Goal: Use online tool/utility: Utilize a website feature to perform a specific function

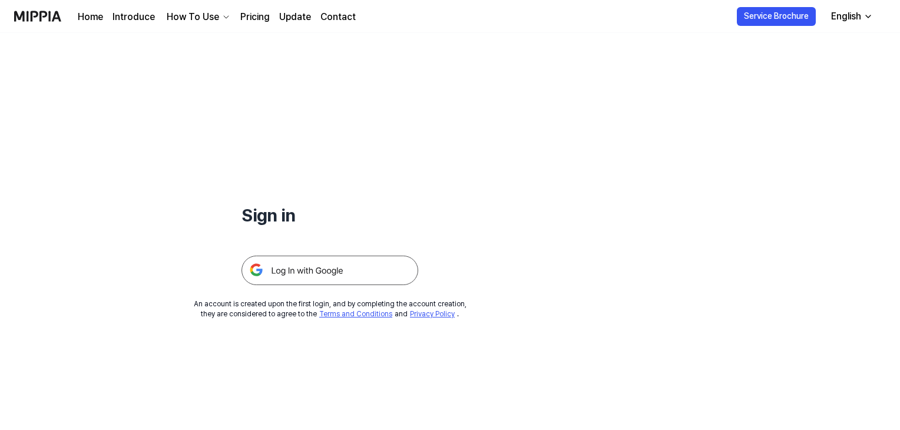
click at [308, 275] on img at bounding box center [329, 269] width 177 height 29
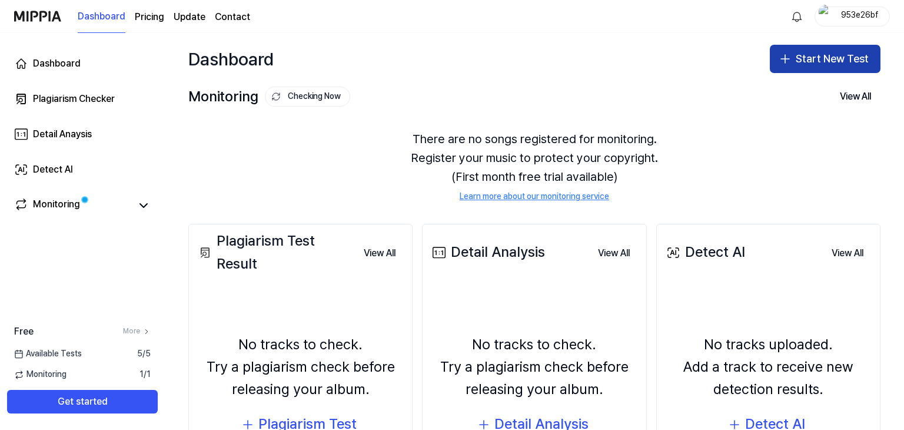
click at [821, 62] on button "Start New Test" at bounding box center [825, 59] width 111 height 28
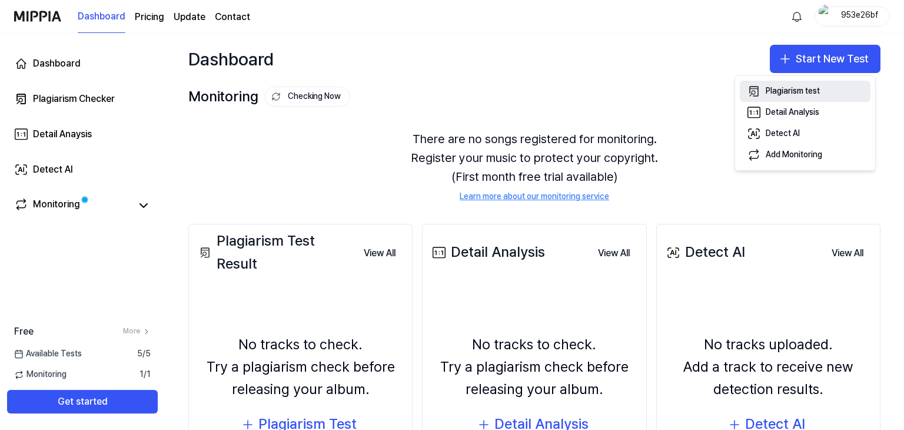
click at [805, 85] on div "Plagiarism test" at bounding box center [793, 91] width 54 height 12
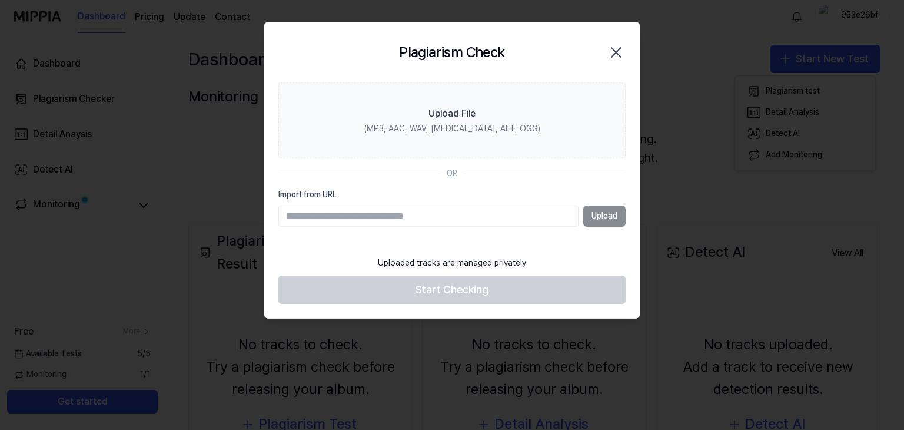
paste input "**********"
type input "**********"
click at [612, 225] on button "Upload" at bounding box center [604, 215] width 42 height 21
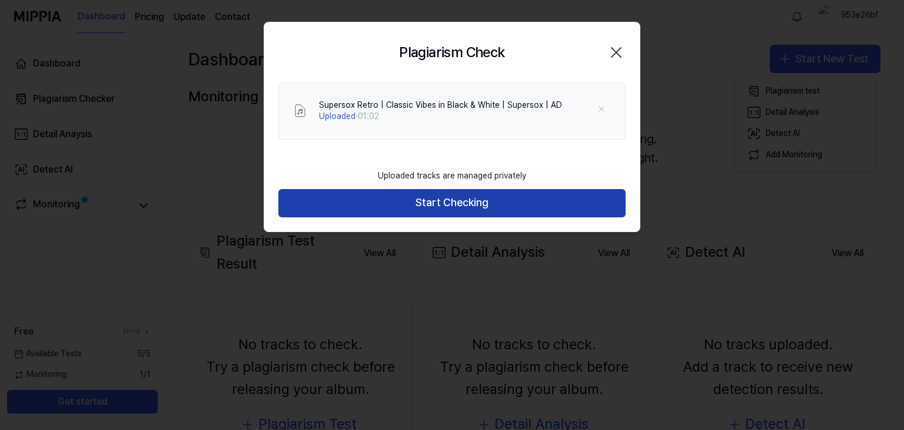
click at [490, 190] on button "Start Checking" at bounding box center [451, 203] width 347 height 28
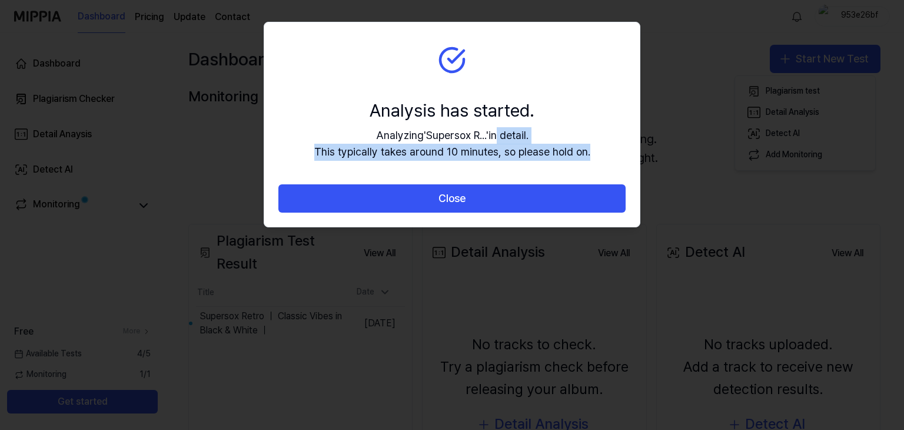
drag, startPoint x: 499, startPoint y: 139, endPoint x: 606, endPoint y: 152, distance: 107.3
click at [606, 152] on section "Analysis has started. Analyzing ' Supersox R... ' in detail. This typically tak…" at bounding box center [452, 103] width 376 height 162
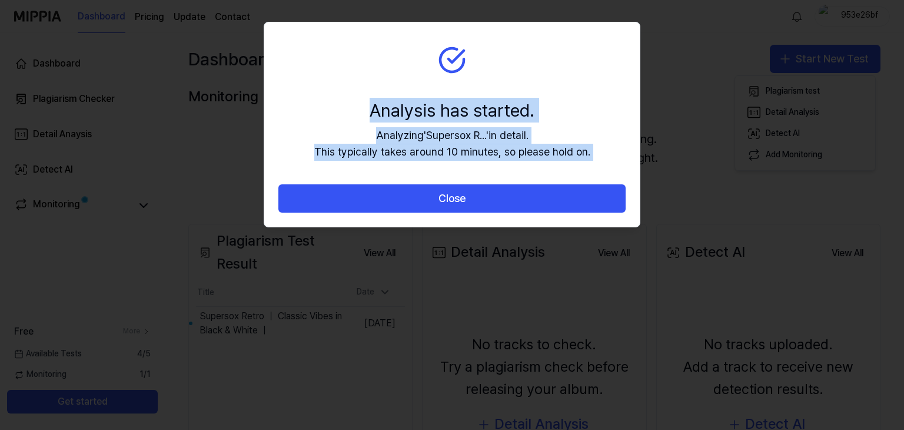
drag, startPoint x: 606, startPoint y: 152, endPoint x: 363, endPoint y: 100, distance: 248.6
click at [363, 100] on section "Analysis has started. Analyzing ' Supersox R... ' in detail. This typically tak…" at bounding box center [452, 103] width 376 height 162
click at [363, 100] on div "Analysis has started." at bounding box center [452, 110] width 276 height 25
drag, startPoint x: 363, startPoint y: 100, endPoint x: 591, endPoint y: 147, distance: 233.2
click at [591, 147] on section "Analysis has started. Analyzing ' Supersox R... ' in detail. This typically tak…" at bounding box center [452, 103] width 376 height 162
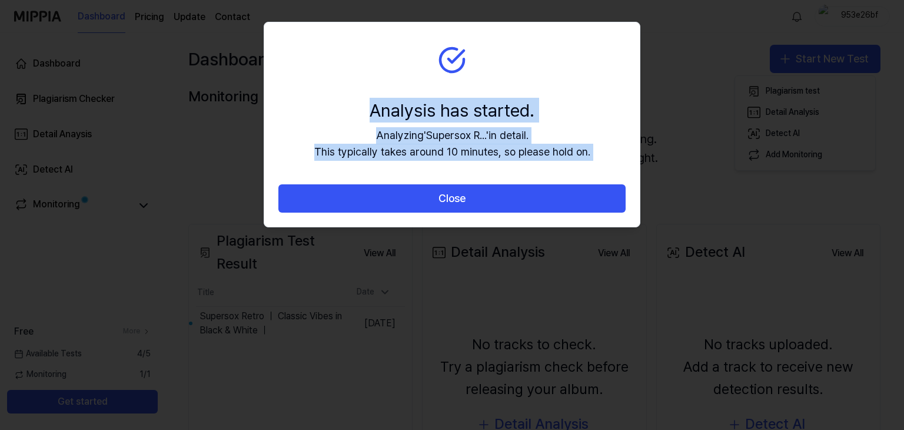
click at [591, 147] on section "Analysis has started. Analyzing ' Supersox R... ' in detail. This typically tak…" at bounding box center [452, 103] width 376 height 162
drag, startPoint x: 591, startPoint y: 147, endPoint x: 370, endPoint y: 112, distance: 223.6
click at [370, 112] on section "Analysis has started. Analyzing ' Supersox R... ' in detail. This typically tak…" at bounding box center [452, 103] width 376 height 162
click at [370, 112] on div "Analysis has started." at bounding box center [452, 110] width 276 height 25
drag, startPoint x: 370, startPoint y: 112, endPoint x: 575, endPoint y: 164, distance: 211.5
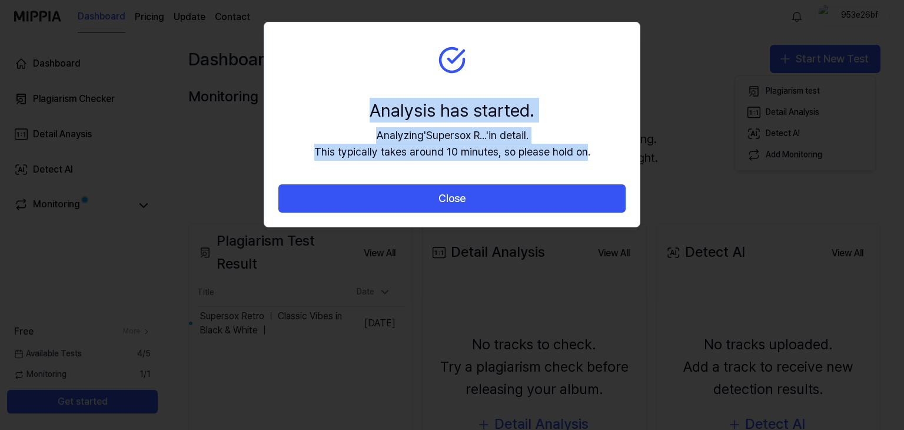
click at [575, 164] on section "Analysis has started. Analyzing ' Supersox R... ' in detail. This typically tak…" at bounding box center [452, 103] width 376 height 162
drag, startPoint x: 356, startPoint y: 91, endPoint x: 553, endPoint y: 150, distance: 205.8
click at [553, 150] on section "Analysis has started. Analyzing ' Supersox R... ' in detail. This typically tak…" at bounding box center [452, 103] width 376 height 162
click at [553, 150] on div "Analyzing ' Supersox R... ' in detail. This typically takes around 10 minutes, …" at bounding box center [452, 144] width 276 height 34
